Goal: Task Accomplishment & Management: Use online tool/utility

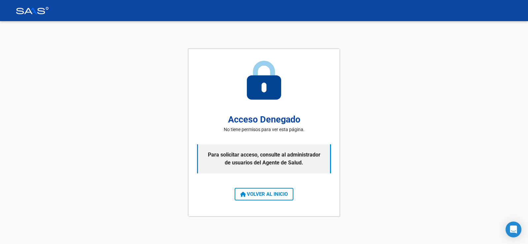
click at [246, 190] on button "VOLVER AL INICIO" at bounding box center [264, 194] width 59 height 13
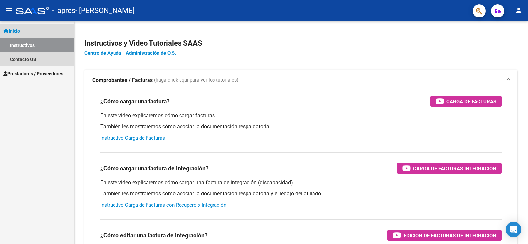
click at [24, 33] on link "Inicio" at bounding box center [37, 31] width 74 height 14
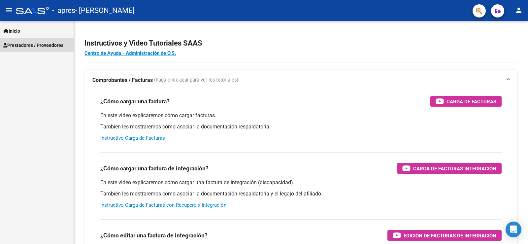
click at [37, 42] on span "Prestadores / Proveedores" at bounding box center [33, 45] width 60 height 7
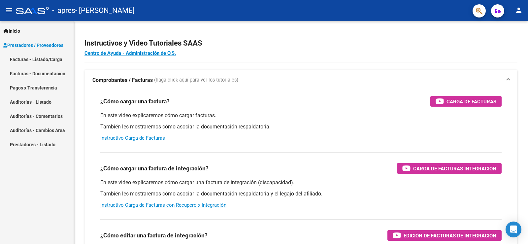
click at [34, 87] on link "Pagos x Transferencia" at bounding box center [37, 88] width 74 height 14
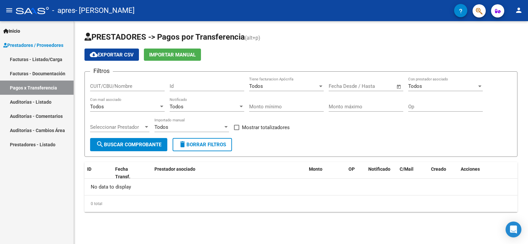
click at [149, 148] on button "search Buscar Comprobante" at bounding box center [128, 144] width 77 height 13
click at [328, 82] on div "Filtros CUIT/CBU/Nombre Id Todos Tiene facturacion Apócrifa Fecha inicio – Fech…" at bounding box center [301, 107] width 422 height 61
click at [351, 85] on input "text" at bounding box center [342, 86] width 27 height 6
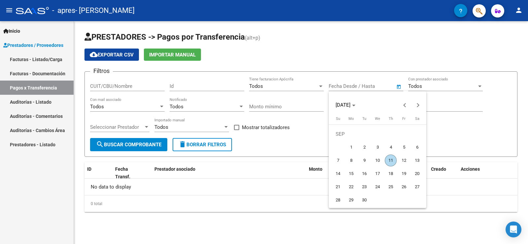
click at [353, 147] on span "1" at bounding box center [351, 147] width 12 height 12
click at [408, 104] on span "Previous month" at bounding box center [405, 104] width 13 height 13
click at [401, 131] on span "1" at bounding box center [404, 134] width 12 height 12
type input "[DATE]"
click at [457, 97] on div at bounding box center [264, 122] width 528 height 244
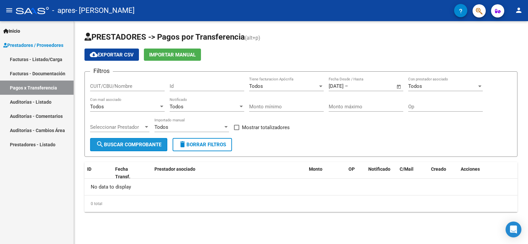
click at [143, 145] on span "search Buscar Comprobante" at bounding box center [128, 145] width 65 height 6
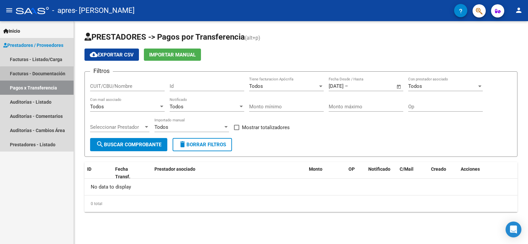
click at [49, 75] on link "Facturas - Documentación" at bounding box center [37, 73] width 74 height 14
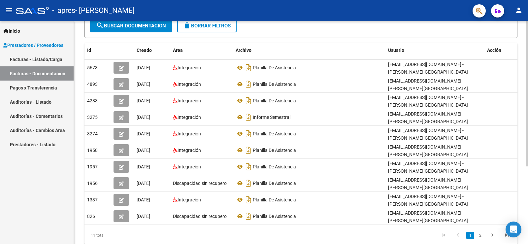
scroll to position [99, 0]
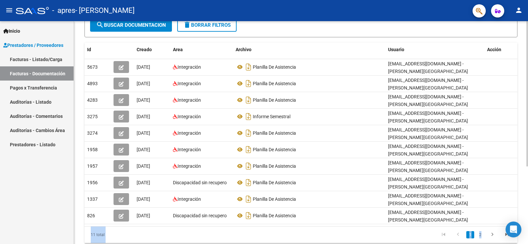
drag, startPoint x: 464, startPoint y: 225, endPoint x: 523, endPoint y: 204, distance: 62.4
click at [528, 221] on div "PRESTADORES -> Comprobantes - Documentación Respaldatoria cloud_download Export…" at bounding box center [302, 93] width 456 height 342
